Goal: Task Accomplishment & Management: Use online tool/utility

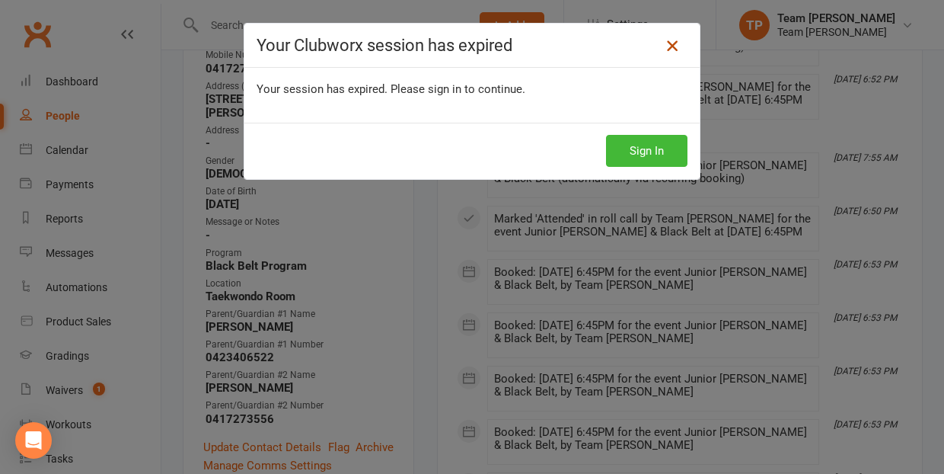
click at [671, 41] on icon at bounding box center [672, 46] width 18 height 18
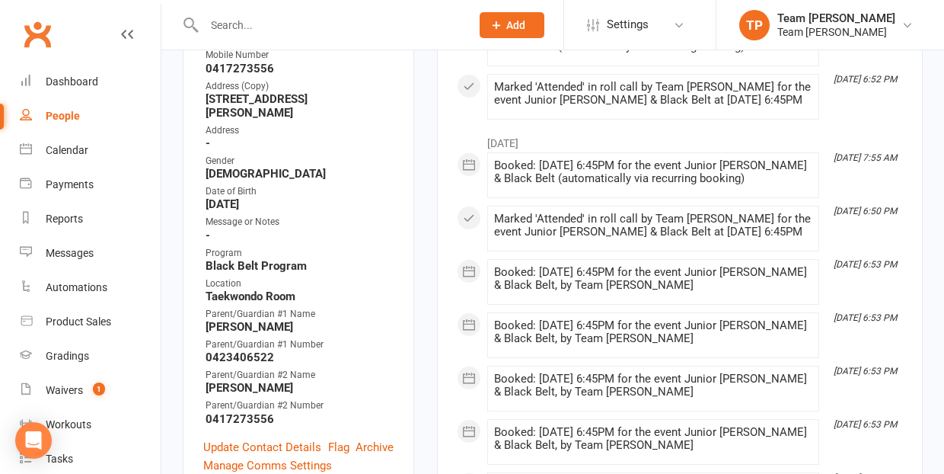
click at [69, 116] on div "People" at bounding box center [63, 116] width 34 height 12
select select "100"
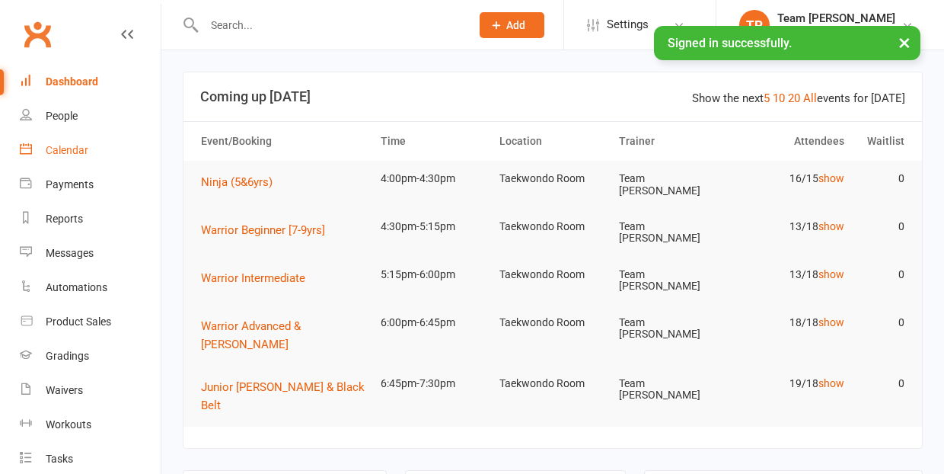
click at [63, 150] on div "Calendar" at bounding box center [67, 150] width 43 height 12
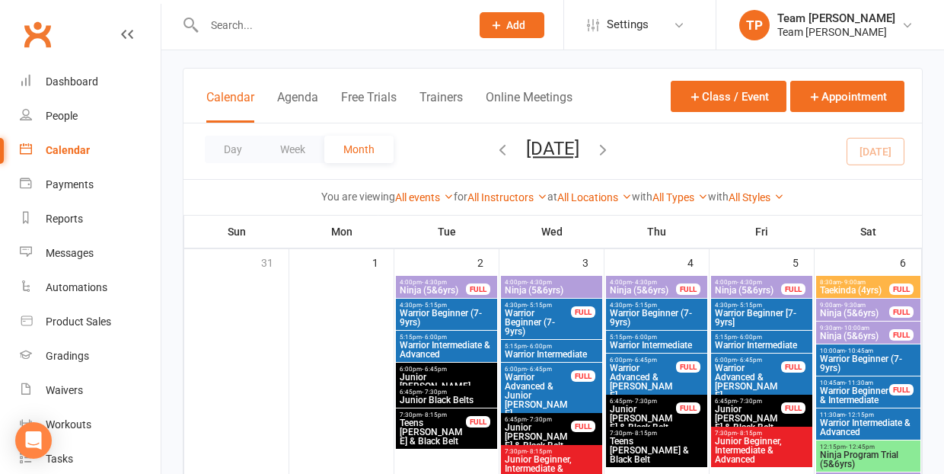
scroll to position [471, 0]
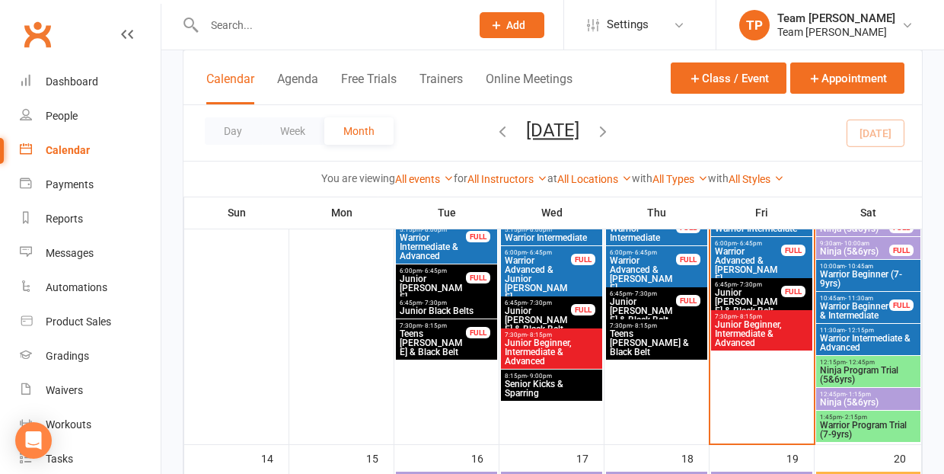
click at [642, 301] on span "Junior [PERSON_NAME] & Black Belt" at bounding box center [643, 310] width 68 height 27
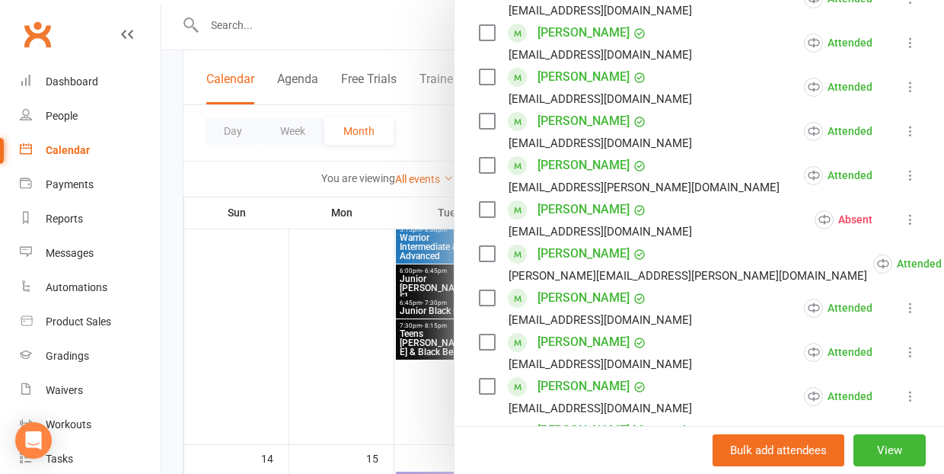
scroll to position [422, 0]
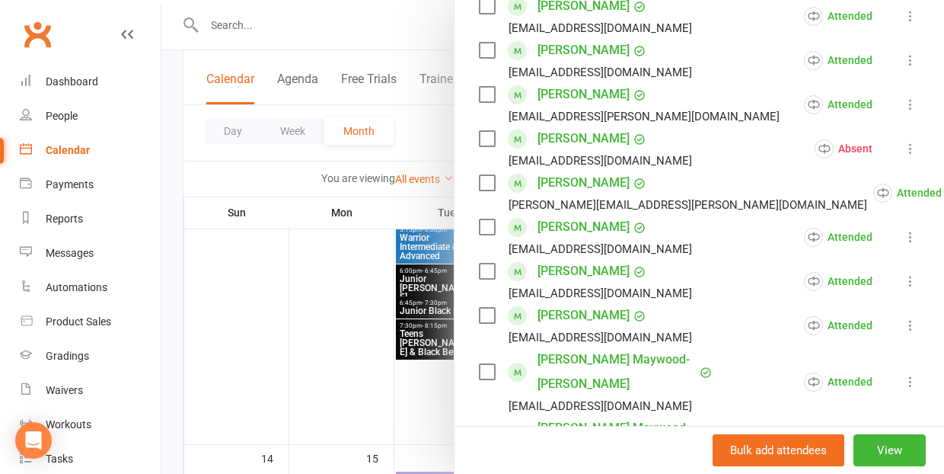
click at [572, 273] on link "[PERSON_NAME]" at bounding box center [583, 271] width 92 height 24
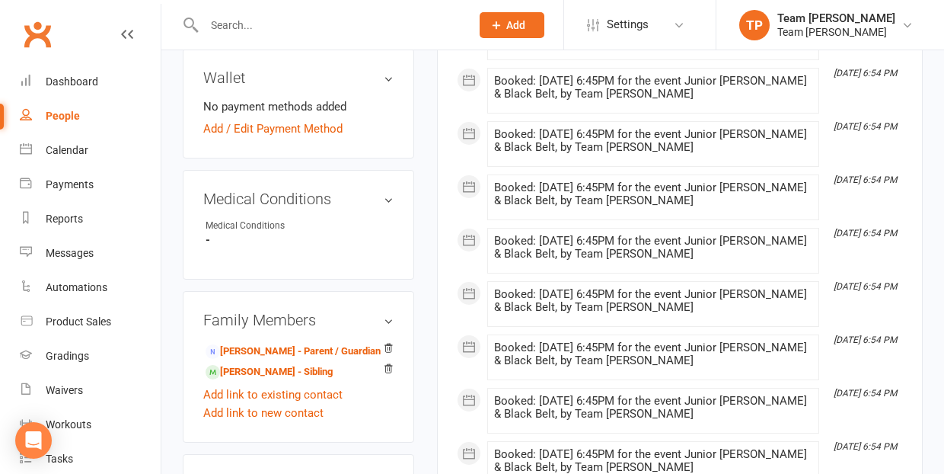
scroll to position [876, 0]
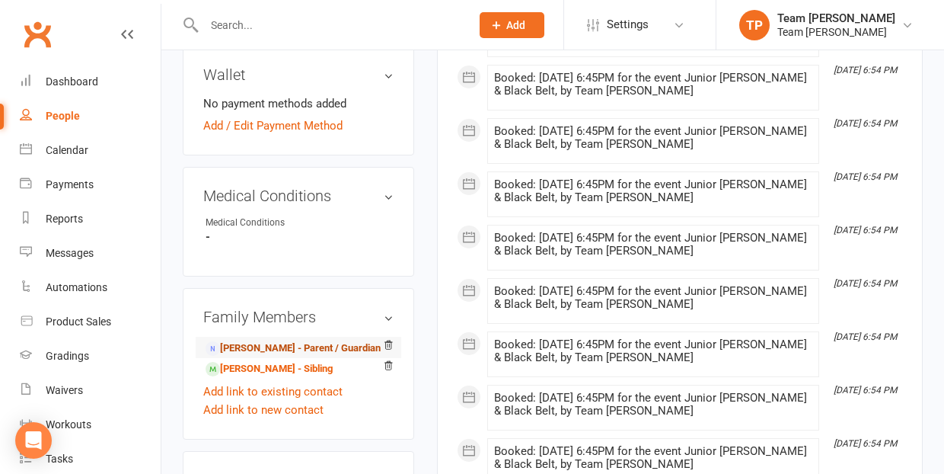
click at [278, 340] on link "[PERSON_NAME] - Parent / Guardian" at bounding box center [293, 348] width 175 height 16
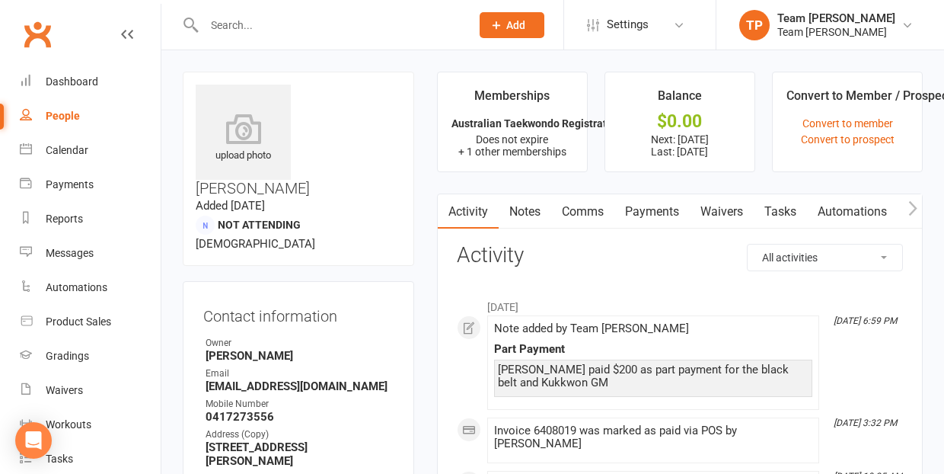
click at [646, 208] on link "Payments" at bounding box center [651, 211] width 75 height 35
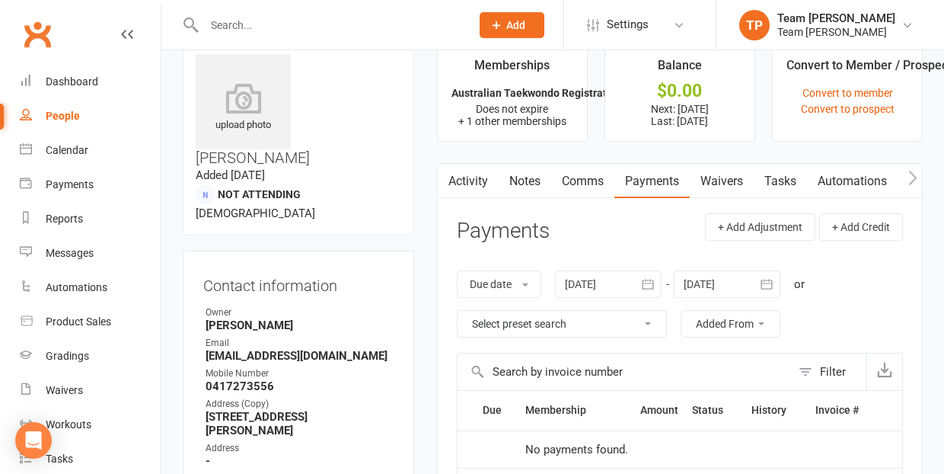
scroll to position [26, 0]
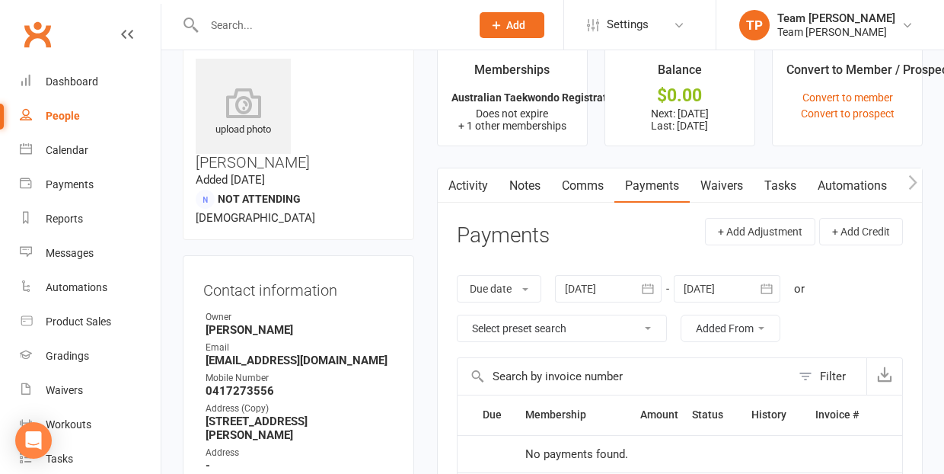
click at [650, 285] on icon "button" at bounding box center [647, 288] width 15 height 15
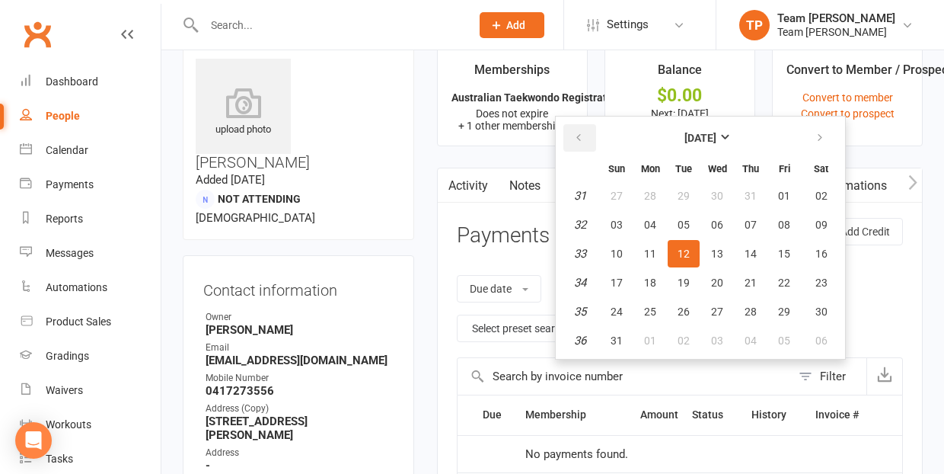
click at [580, 135] on icon "button" at bounding box center [578, 138] width 11 height 12
click at [688, 253] on span "15" at bounding box center [684, 253] width 12 height 12
type input "[DATE]"
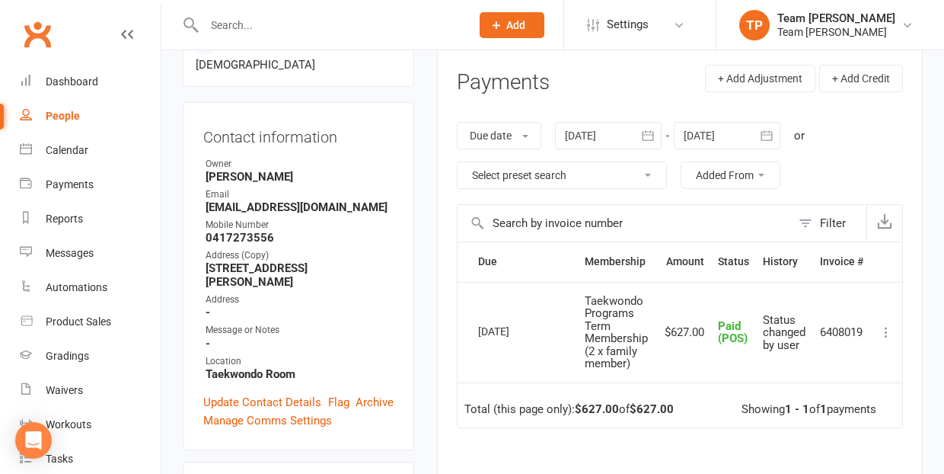
scroll to position [182, 0]
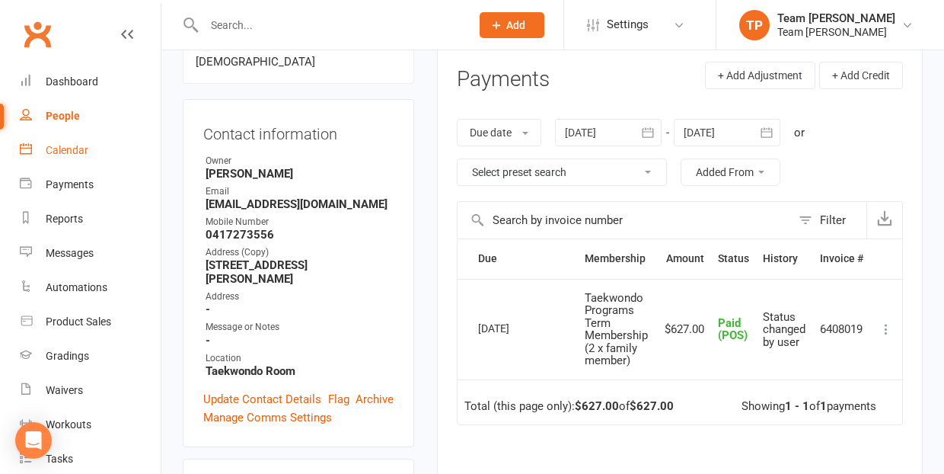
click at [65, 151] on div "Calendar" at bounding box center [67, 150] width 43 height 12
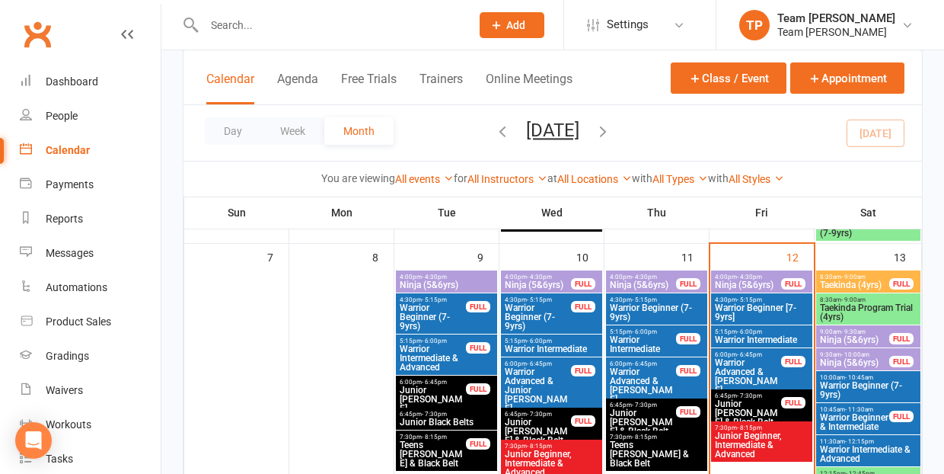
scroll to position [370, 0]
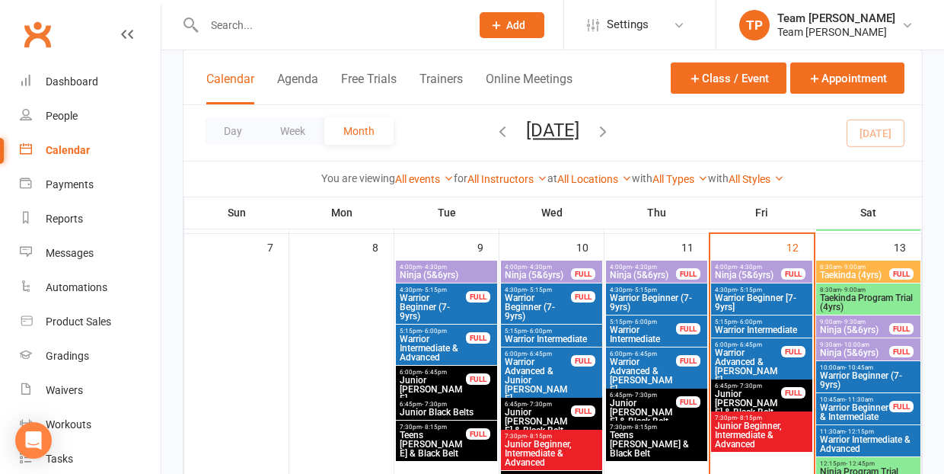
click at [732, 394] on span "Junior [PERSON_NAME] & Black Belt" at bounding box center [748, 402] width 68 height 27
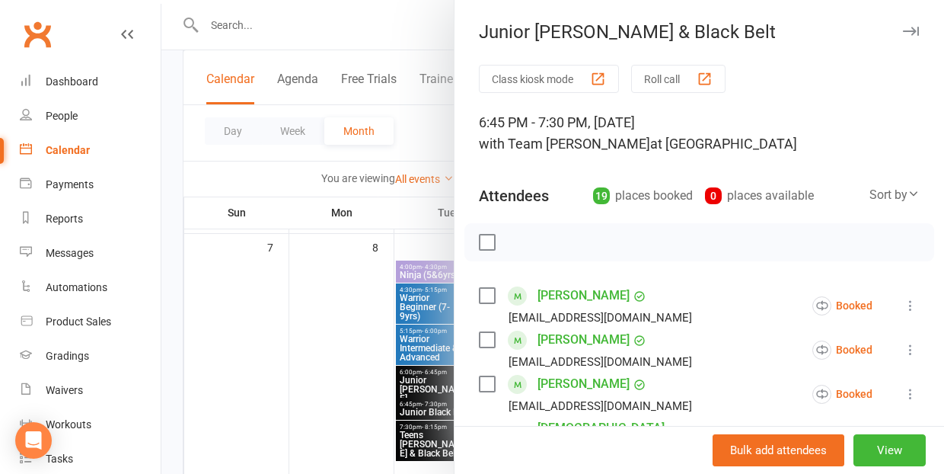
click at [710, 78] on div "button" at bounding box center [705, 79] width 16 height 16
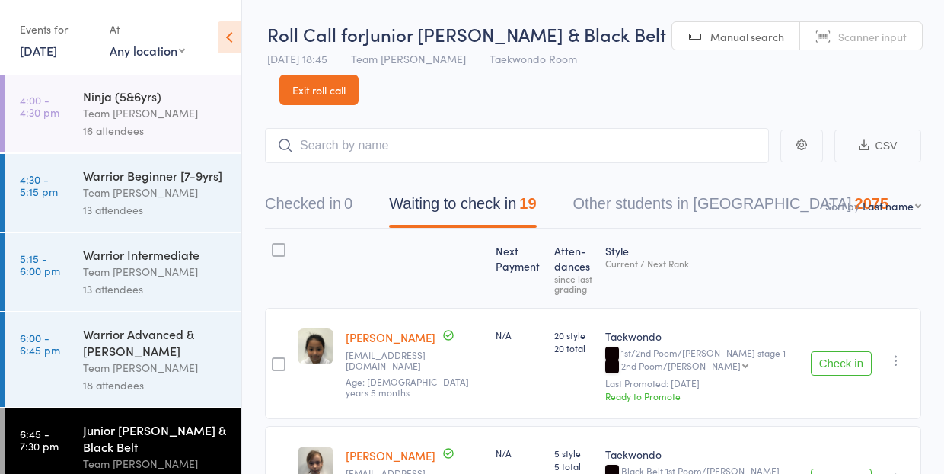
select select "10"
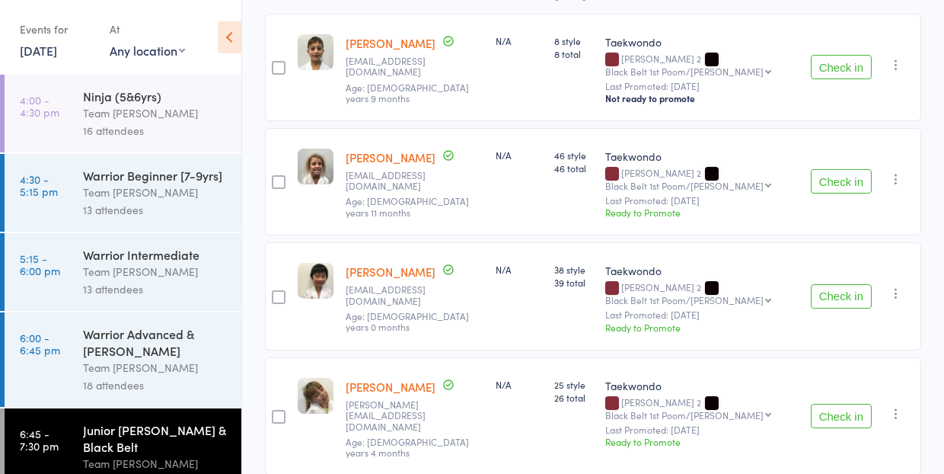
scroll to position [300, 0]
